Goal: Task Accomplishment & Management: Use online tool/utility

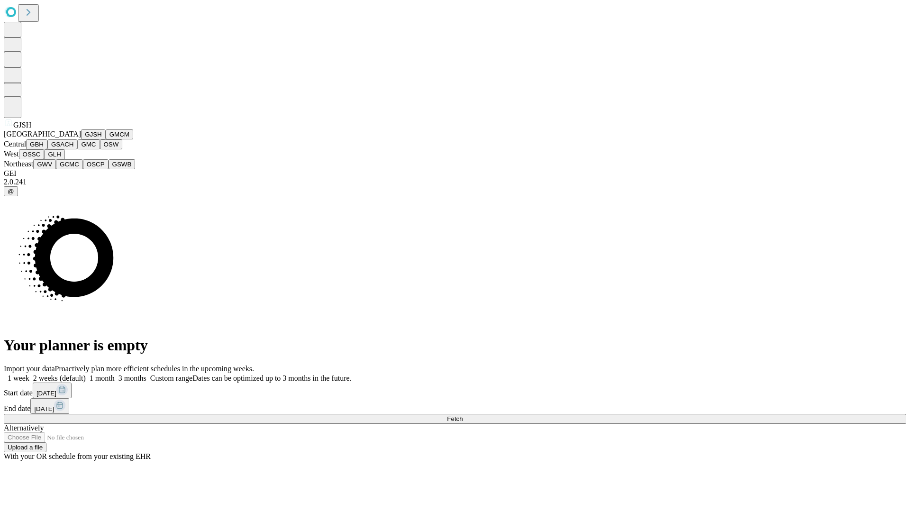
click at [81, 139] on button "GJSH" at bounding box center [93, 134] width 25 height 10
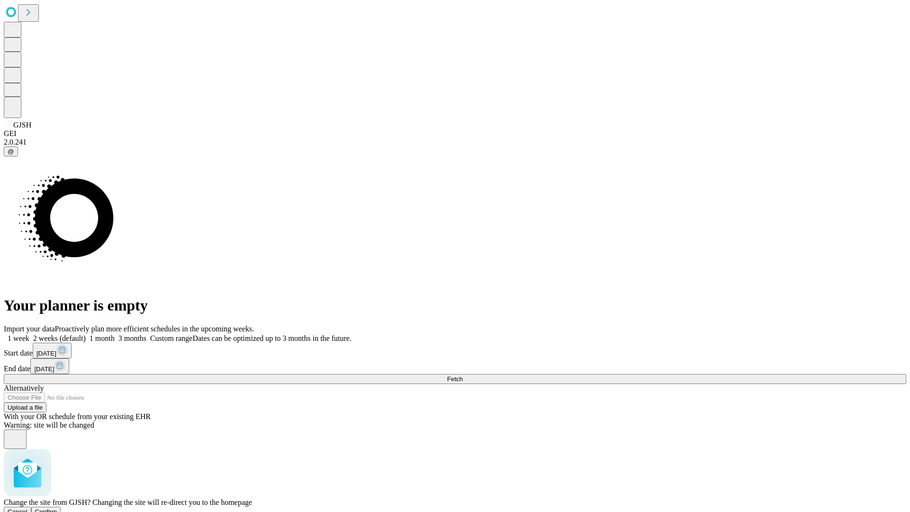
click at [57, 508] on span "Confirm" at bounding box center [46, 511] width 22 height 7
click at [115, 334] on label "1 month" at bounding box center [100, 338] width 29 height 8
click at [462, 375] on span "Fetch" at bounding box center [455, 378] width 16 height 7
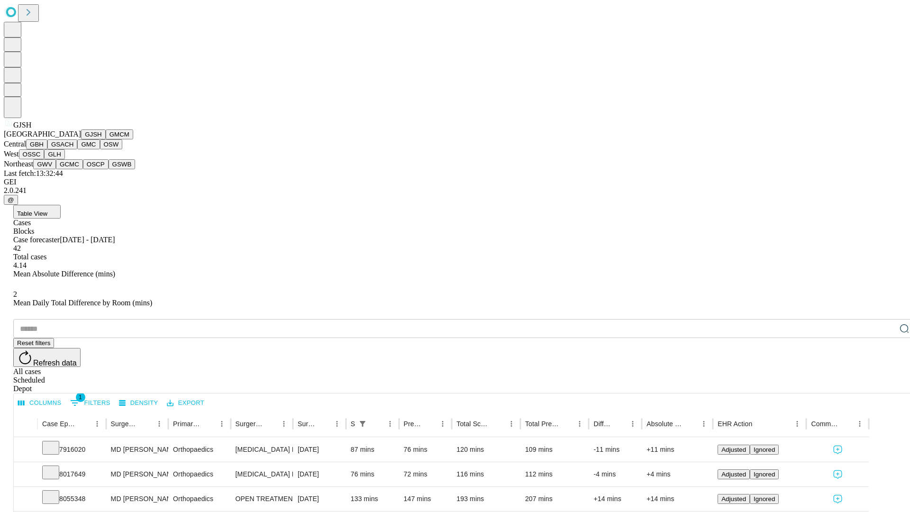
click at [106, 139] on button "GMCM" at bounding box center [119, 134] width 27 height 10
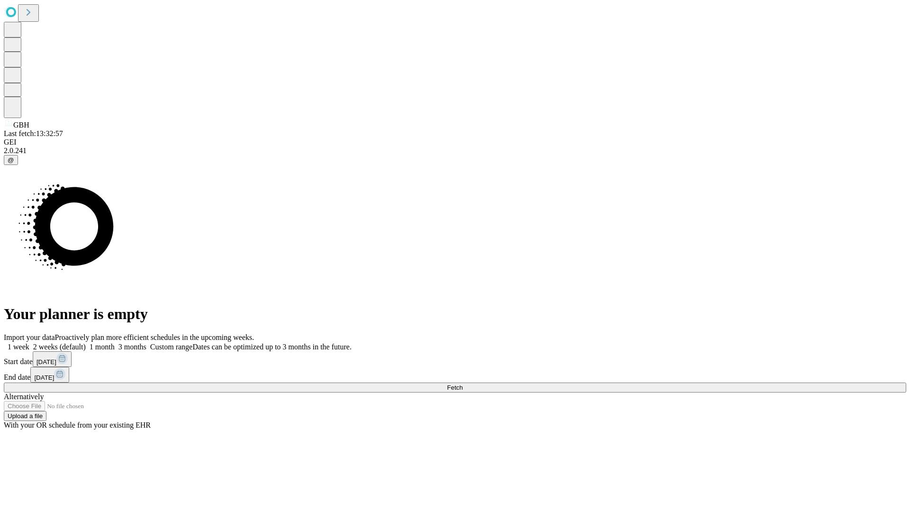
click at [115, 343] on label "1 month" at bounding box center [100, 347] width 29 height 8
click at [462, 384] on span "Fetch" at bounding box center [455, 387] width 16 height 7
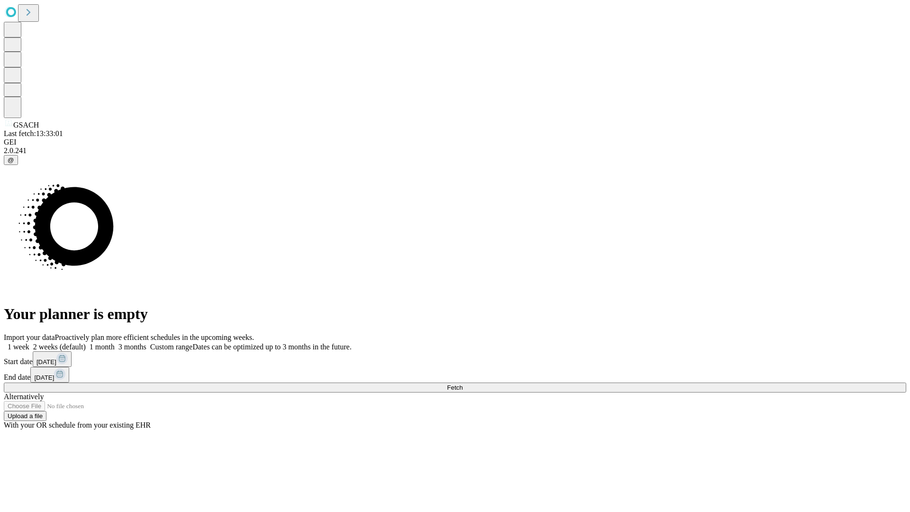
click at [462, 384] on span "Fetch" at bounding box center [455, 387] width 16 height 7
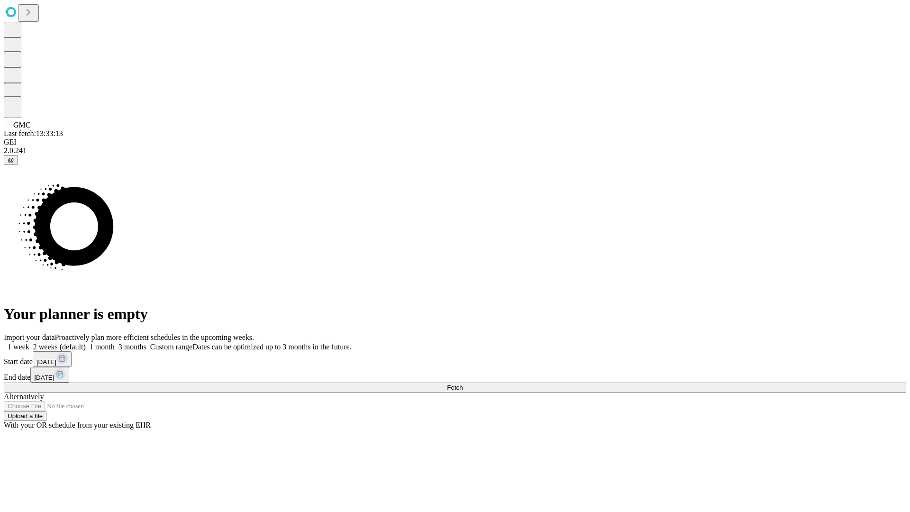
click at [462, 384] on span "Fetch" at bounding box center [455, 387] width 16 height 7
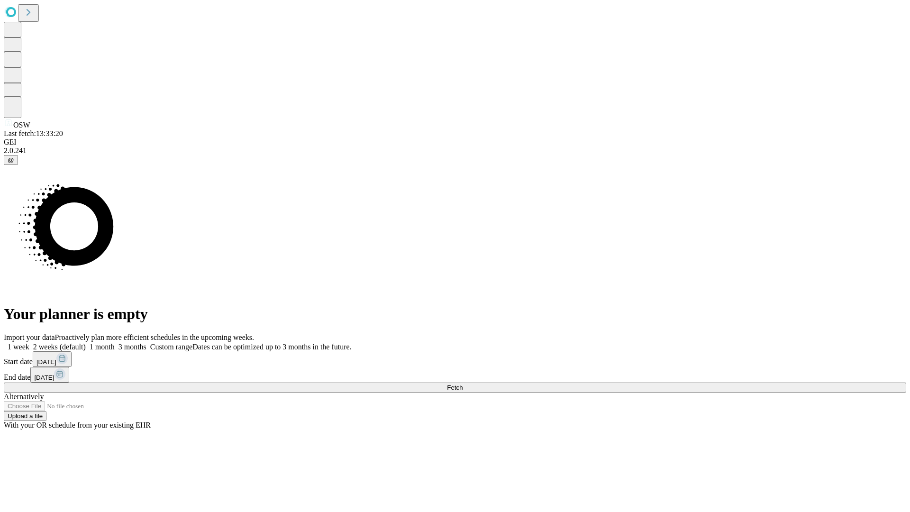
click at [115, 343] on label "1 month" at bounding box center [100, 347] width 29 height 8
click at [462, 384] on span "Fetch" at bounding box center [455, 387] width 16 height 7
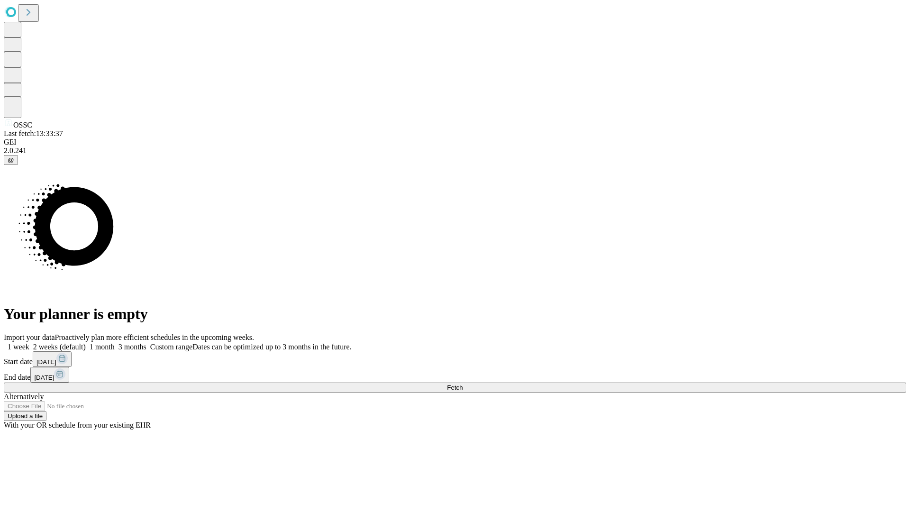
click at [115, 343] on label "1 month" at bounding box center [100, 347] width 29 height 8
click at [462, 384] on span "Fetch" at bounding box center [455, 387] width 16 height 7
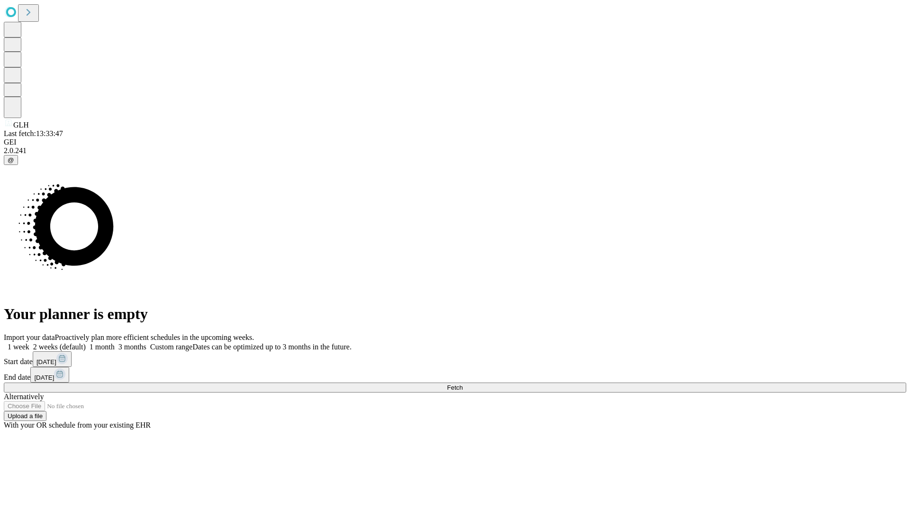
click at [462, 384] on span "Fetch" at bounding box center [455, 387] width 16 height 7
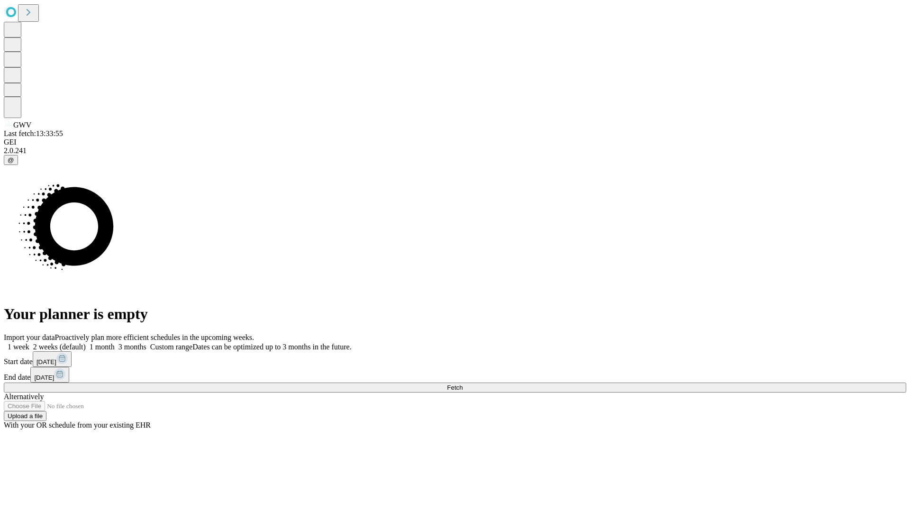
click at [115, 343] on label "1 month" at bounding box center [100, 347] width 29 height 8
click at [462, 384] on span "Fetch" at bounding box center [455, 387] width 16 height 7
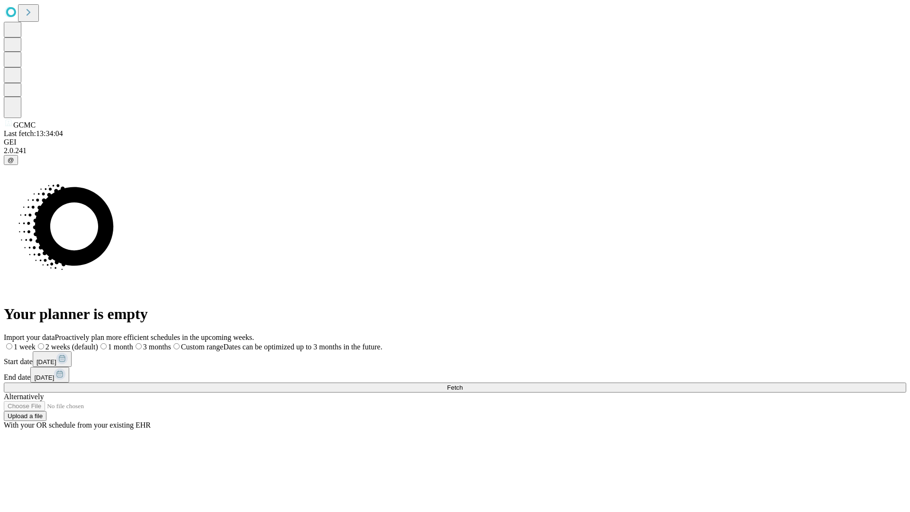
click at [133, 343] on label "1 month" at bounding box center [115, 347] width 35 height 8
click at [462, 384] on span "Fetch" at bounding box center [455, 387] width 16 height 7
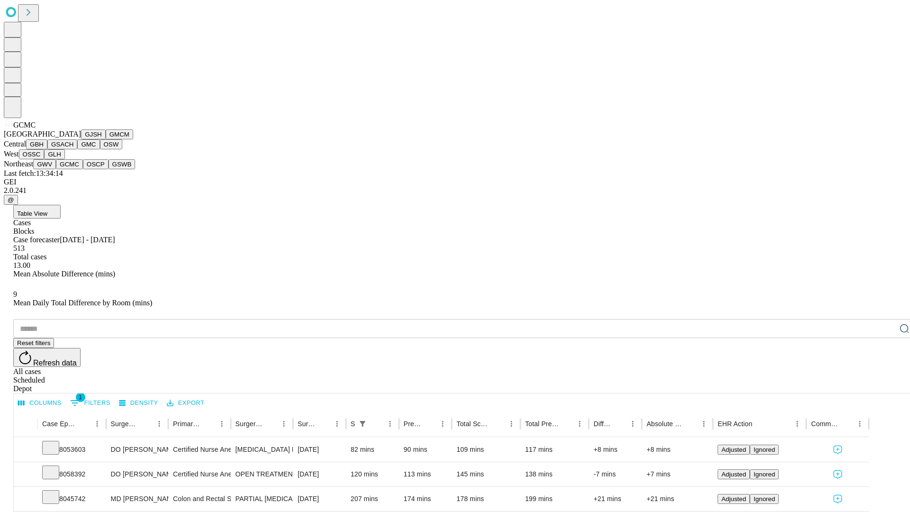
click at [83, 169] on button "OSCP" at bounding box center [96, 164] width 26 height 10
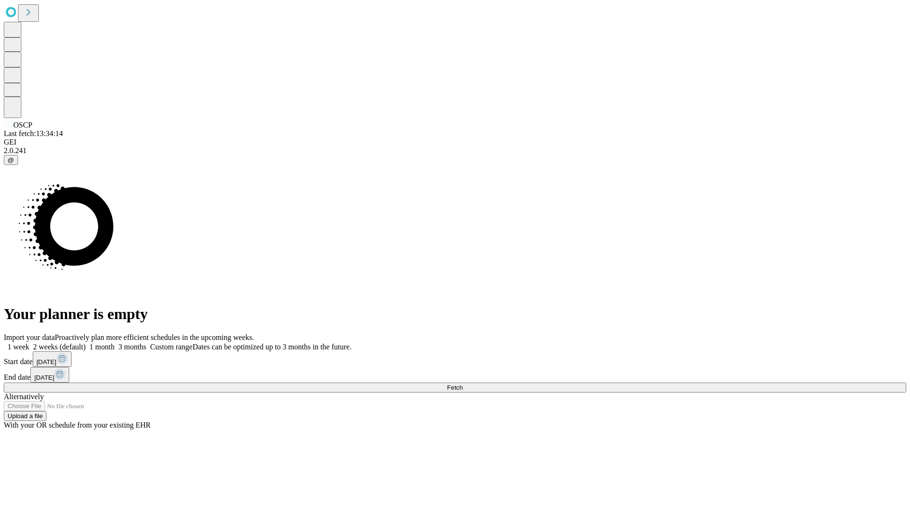
click at [462, 384] on span "Fetch" at bounding box center [455, 387] width 16 height 7
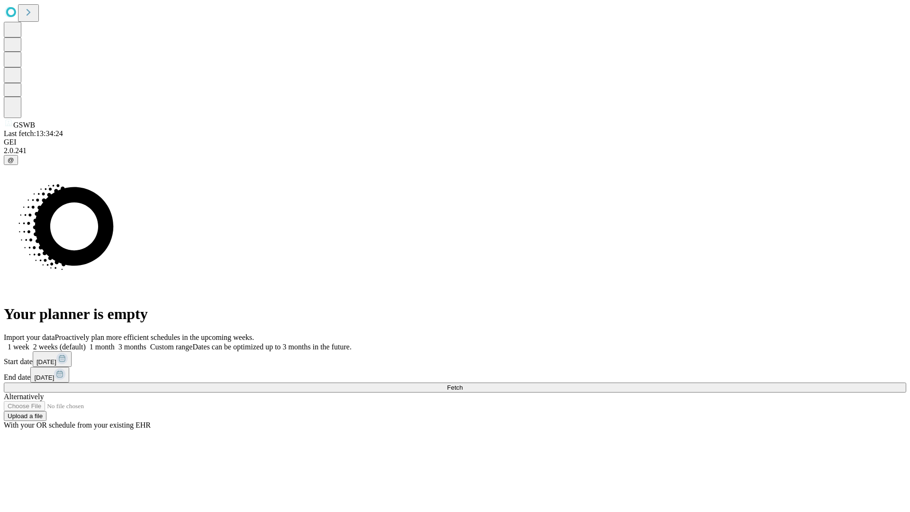
click at [462, 384] on span "Fetch" at bounding box center [455, 387] width 16 height 7
